Goal: Task Accomplishment & Management: Complete application form

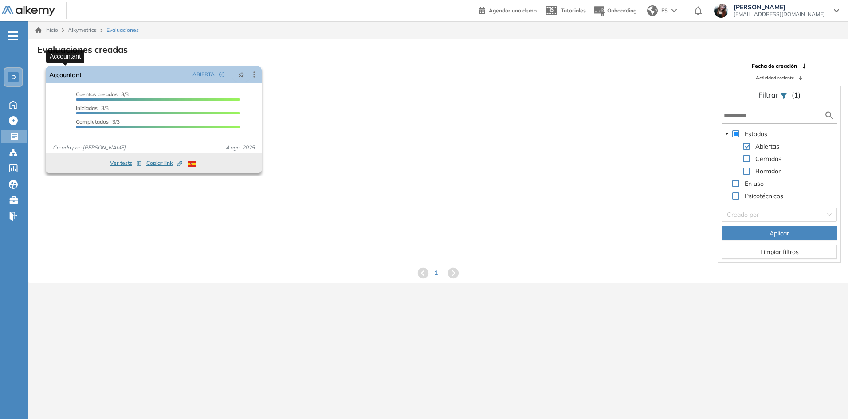
click at [70, 74] on link "Accountant" at bounding box center [65, 75] width 32 height 18
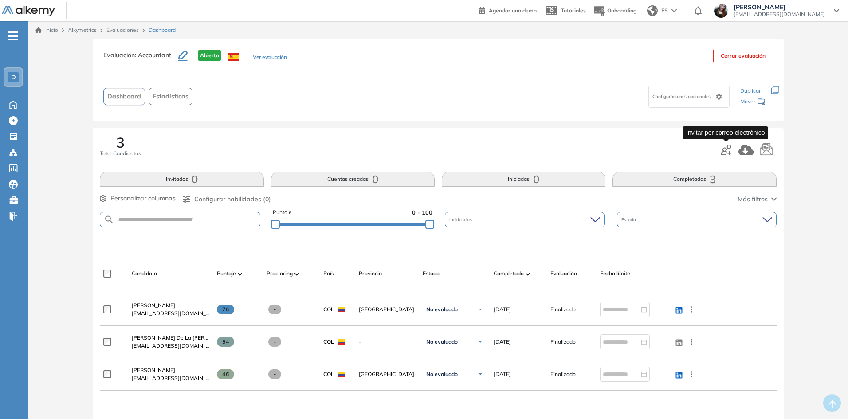
click at [721, 149] on icon "button" at bounding box center [725, 150] width 11 height 11
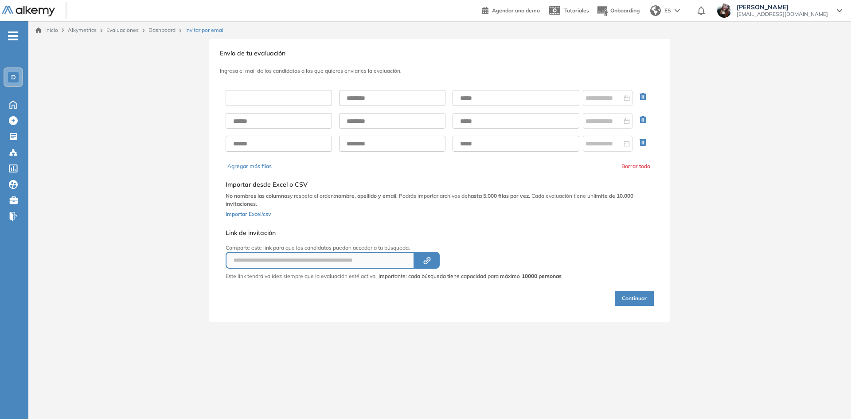
drag, startPoint x: 258, startPoint y: 98, endPoint x: 252, endPoint y: 99, distance: 5.8
click at [258, 98] on input "text" at bounding box center [279, 98] width 106 height 16
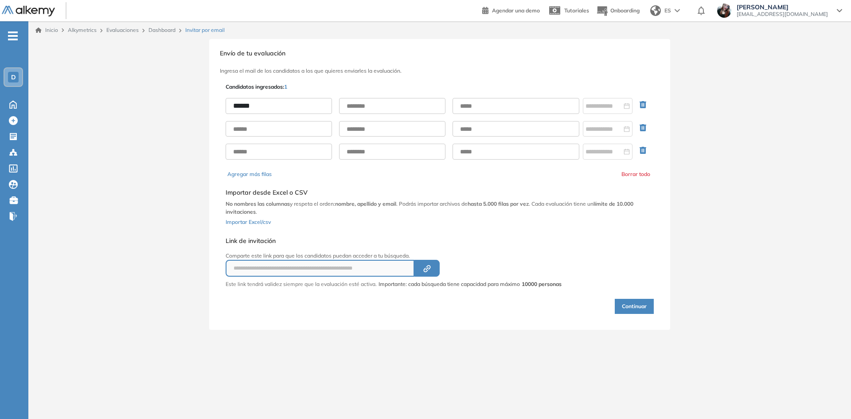
type input "******"
click at [394, 102] on input "text" at bounding box center [392, 106] width 106 height 16
type input "******"
click at [518, 107] on input "text" at bounding box center [516, 106] width 127 height 16
drag, startPoint x: 503, startPoint y: 106, endPoint x: 498, endPoint y: 107, distance: 4.5
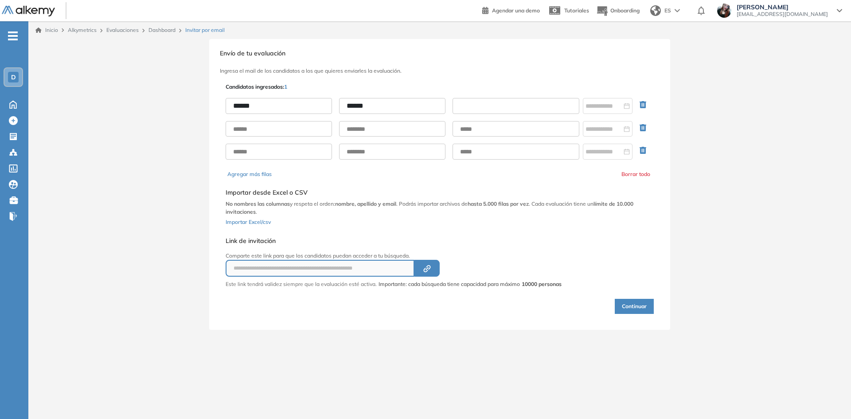
click at [503, 106] on input "text" at bounding box center [516, 106] width 127 height 16
paste input "**********"
type input "**********"
click at [503, 77] on div "**********" at bounding box center [439, 184] width 461 height 291
click at [426, 269] on icon "Created by potrace 1.16, written by [PERSON_NAME] [DATE]-[DATE]" at bounding box center [427, 268] width 10 height 7
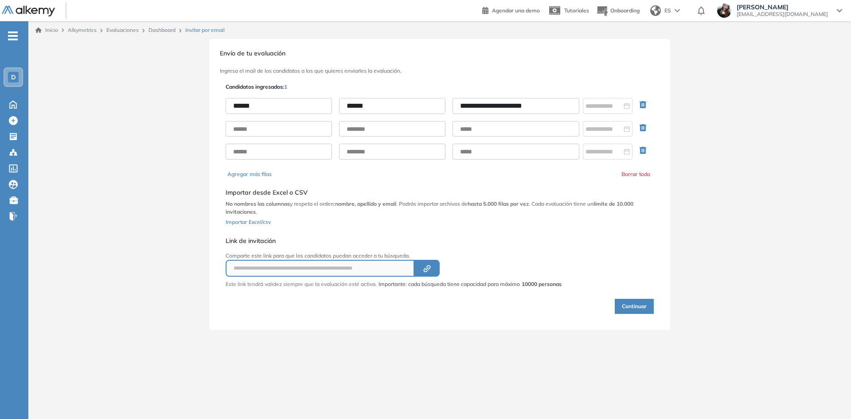
click at [626, 309] on button "Continuar" at bounding box center [634, 306] width 39 height 15
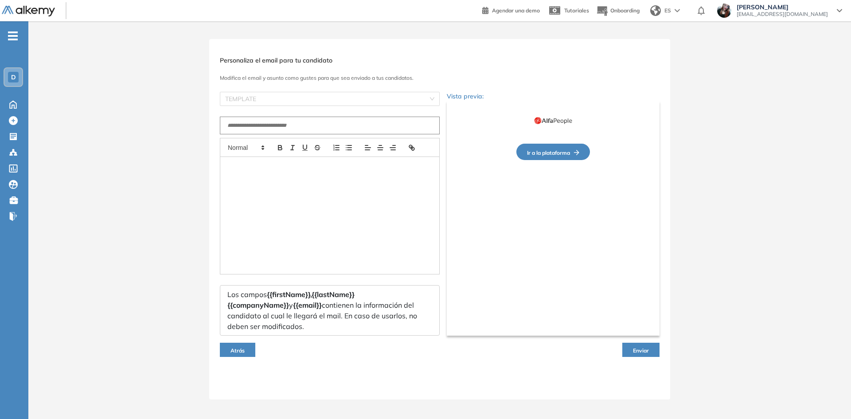
type input "**********"
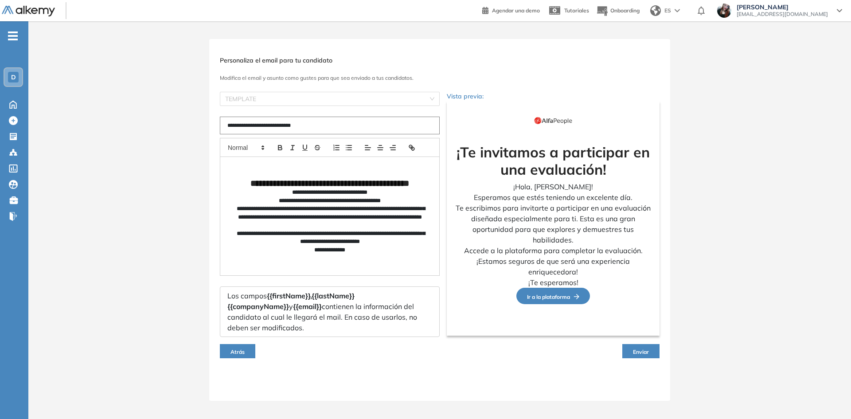
click at [641, 355] on button "Enviar" at bounding box center [640, 351] width 37 height 14
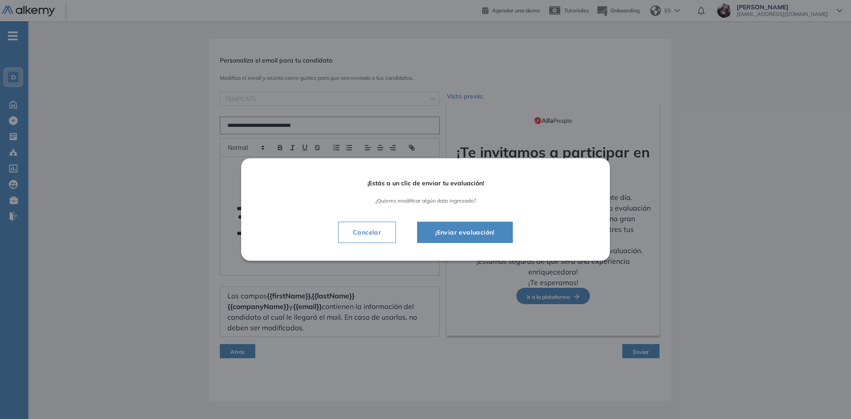
click at [501, 227] on button "¡Enviar evaluación!" at bounding box center [465, 232] width 96 height 21
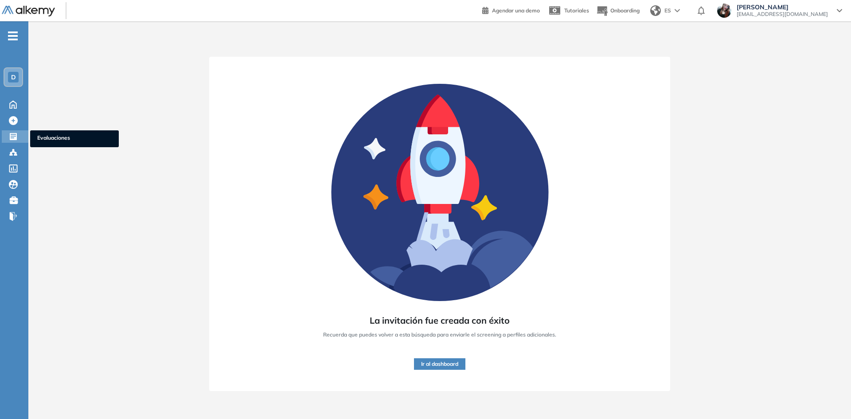
click at [14, 133] on icon at bounding box center [13, 136] width 9 height 9
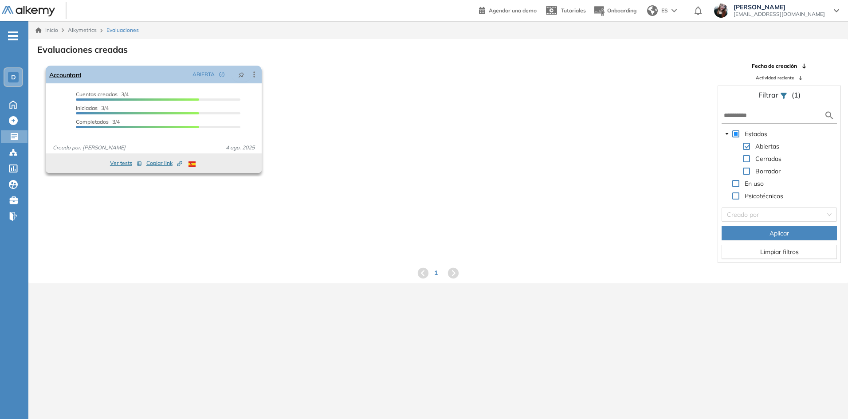
click at [254, 76] on icon at bounding box center [254, 74] width 9 height 9
click at [170, 199] on div "El proctoring será activado ¡Importante!: Los usuarios que ya realizaron la eva…" at bounding box center [438, 162] width 818 height 201
click at [76, 77] on link "Accountant" at bounding box center [65, 75] width 32 height 18
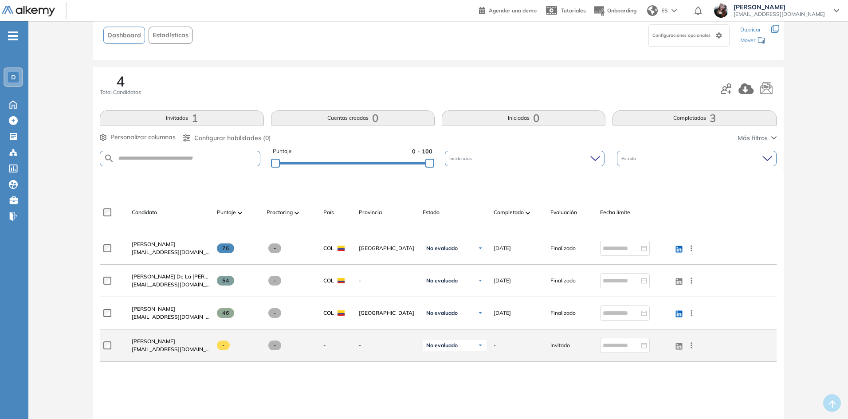
scroll to position [89, 0]
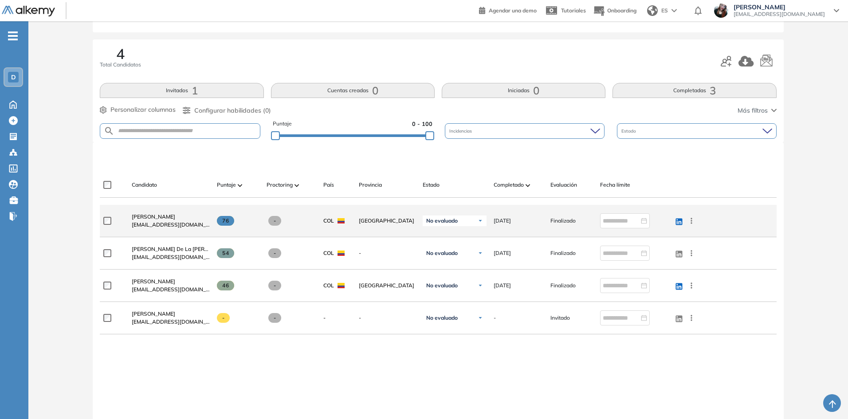
click at [693, 219] on icon at bounding box center [691, 220] width 9 height 9
click at [647, 239] on span "Ver perfil" at bounding box center [658, 238] width 27 height 8
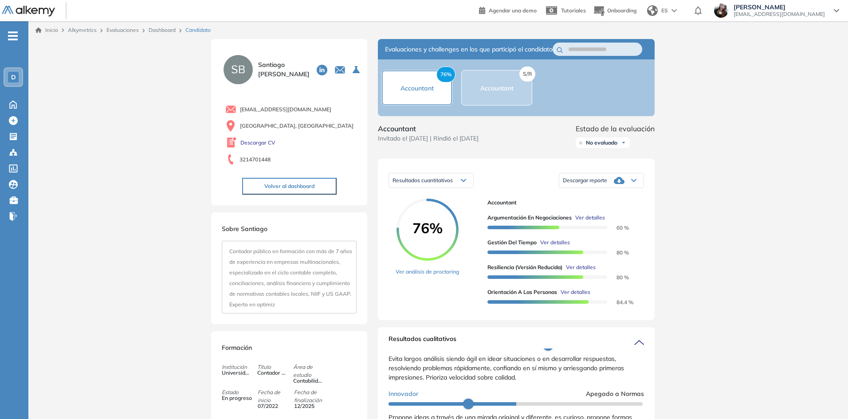
drag, startPoint x: 318, startPoint y: 305, endPoint x: 240, endPoint y: 246, distance: 97.5
click at [503, 82] on div "S/R Accountant" at bounding box center [496, 87] width 71 height 35
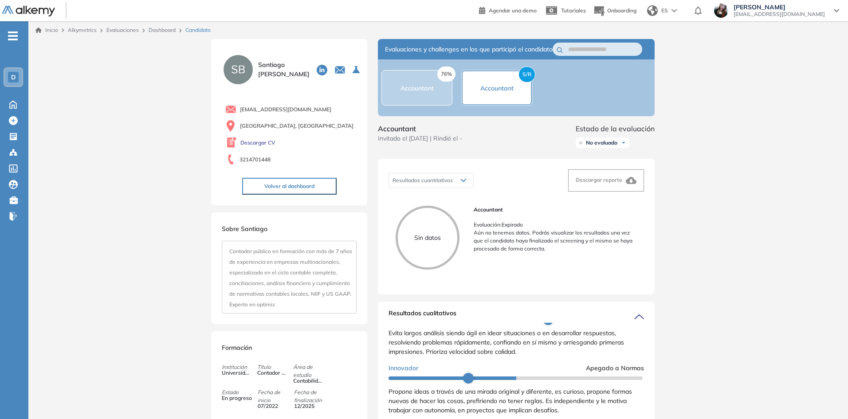
click at [432, 106] on div "76% Accountant" at bounding box center [416, 87] width 71 height 35
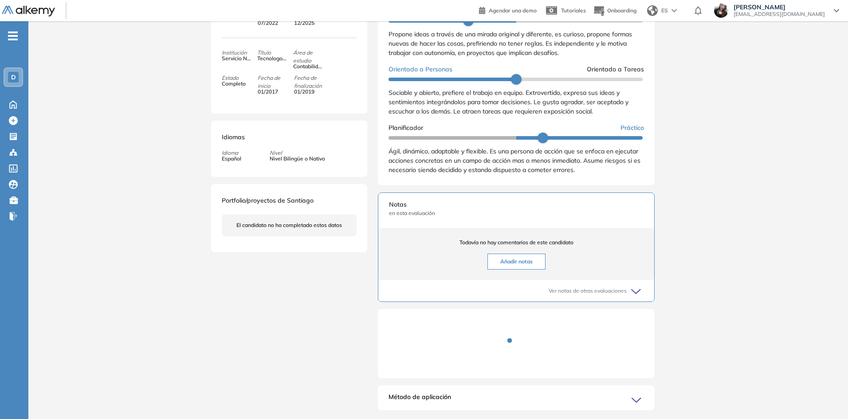
scroll to position [399, 0]
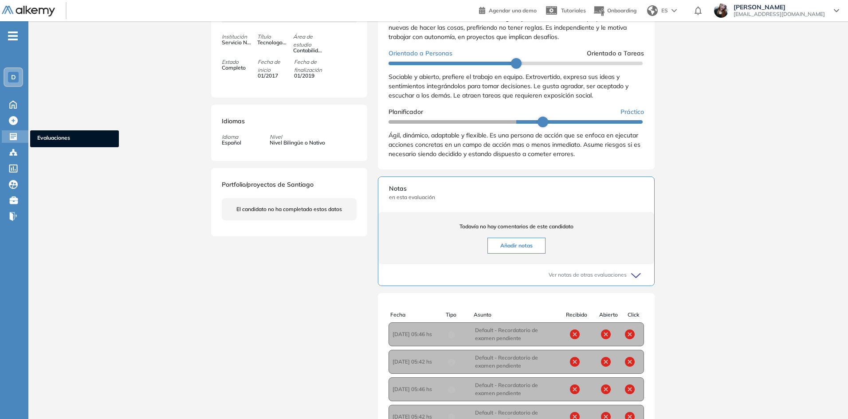
click at [49, 134] on span "Evaluaciones" at bounding box center [74, 139] width 74 height 10
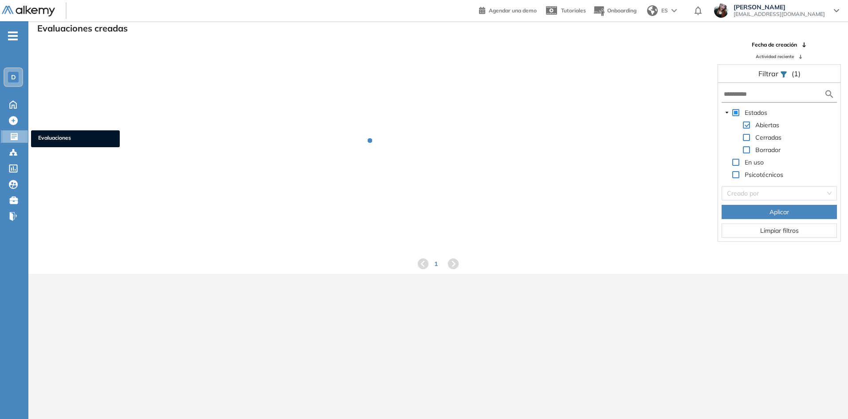
scroll to position [21, 0]
